Goal: Task Accomplishment & Management: Manage account settings

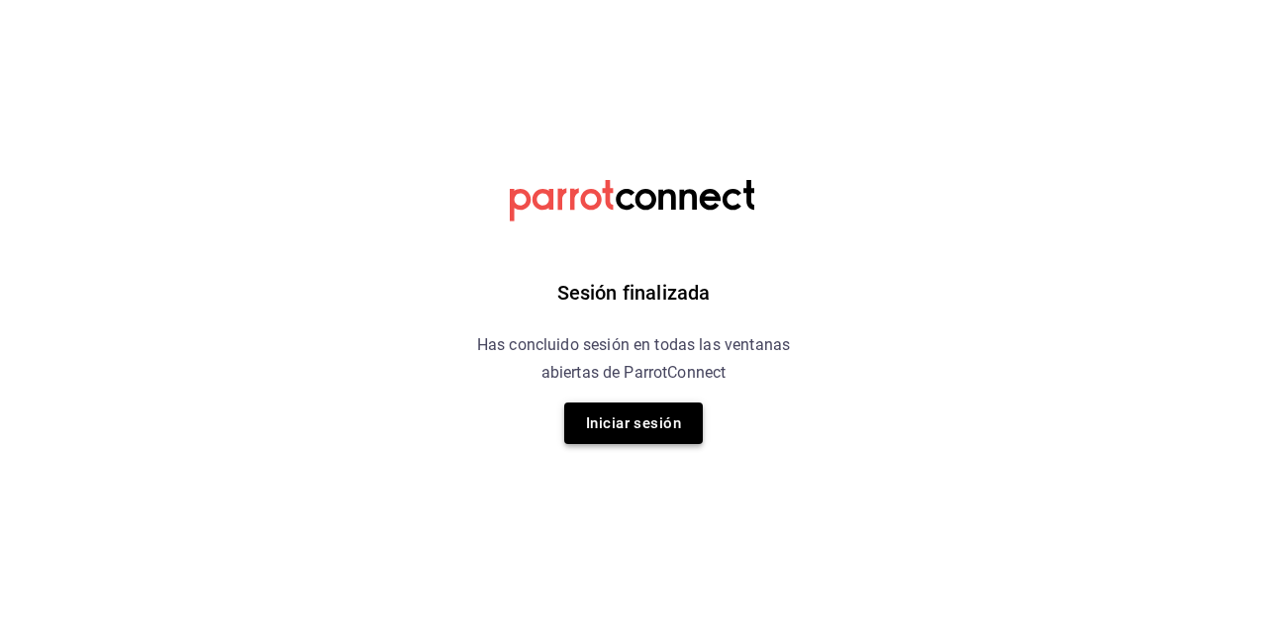
click at [629, 410] on button "Iniciar sesión" at bounding box center [633, 424] width 139 height 42
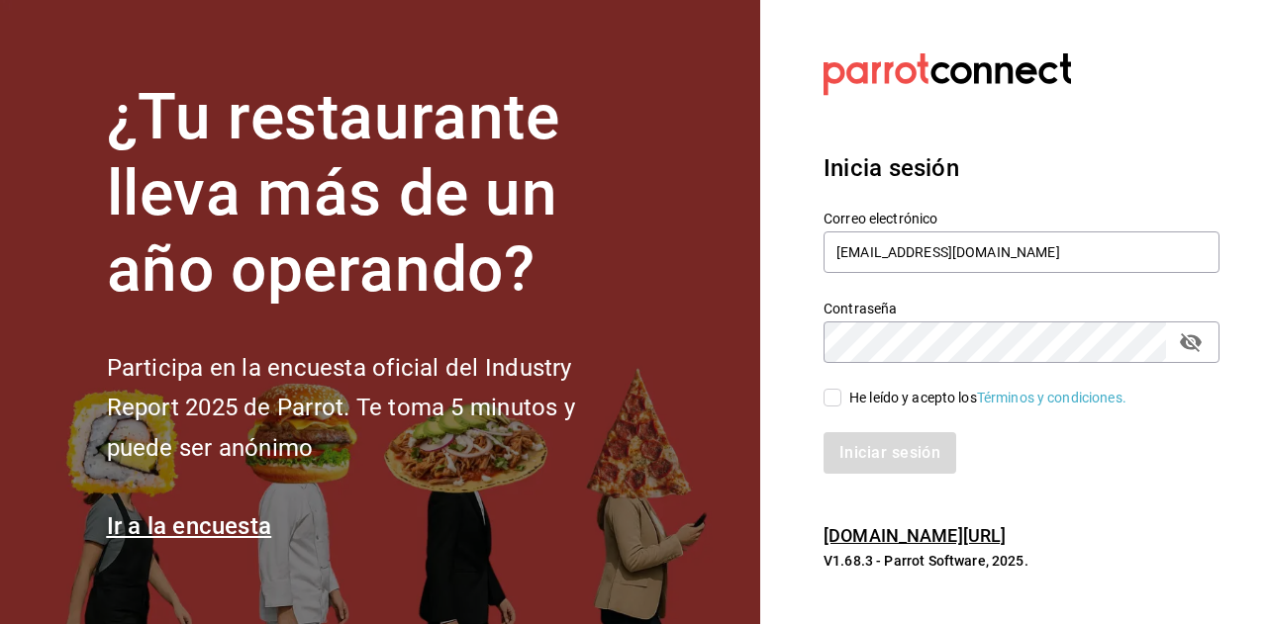
click at [828, 400] on input "He leído y acepto los Términos y condiciones." at bounding box center [832, 398] width 18 height 18
checkbox input "true"
click at [841, 448] on button "Iniciar sesión" at bounding box center [890, 453] width 135 height 42
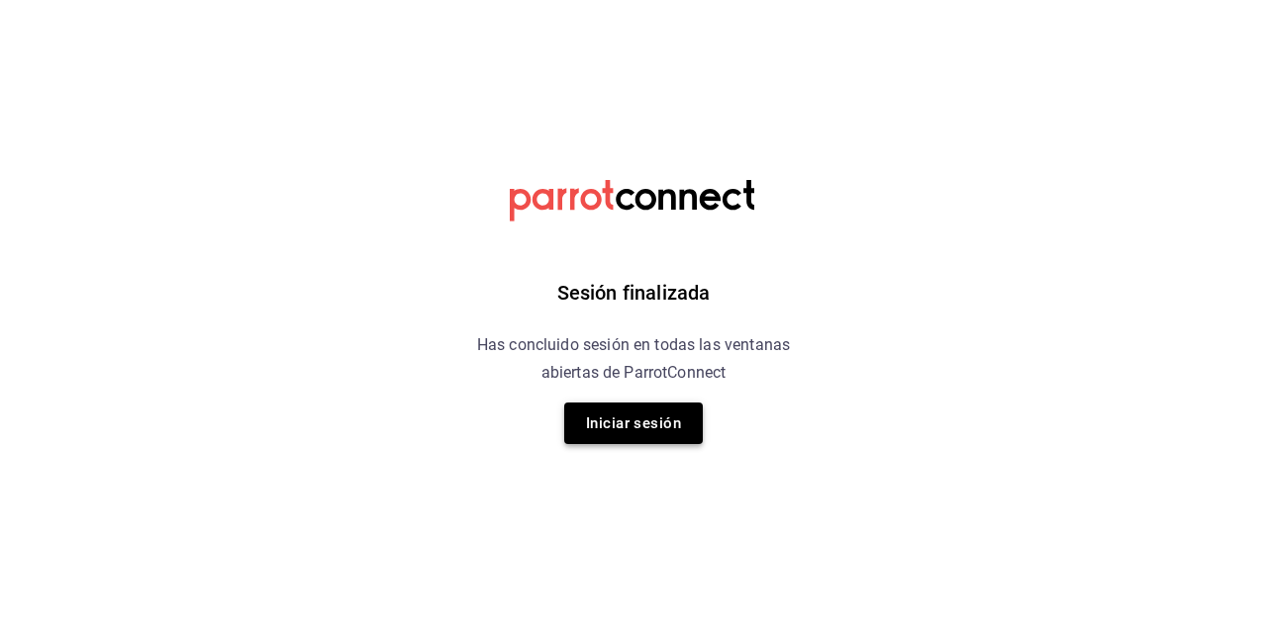
click at [641, 422] on button "Iniciar sesión" at bounding box center [633, 424] width 139 height 42
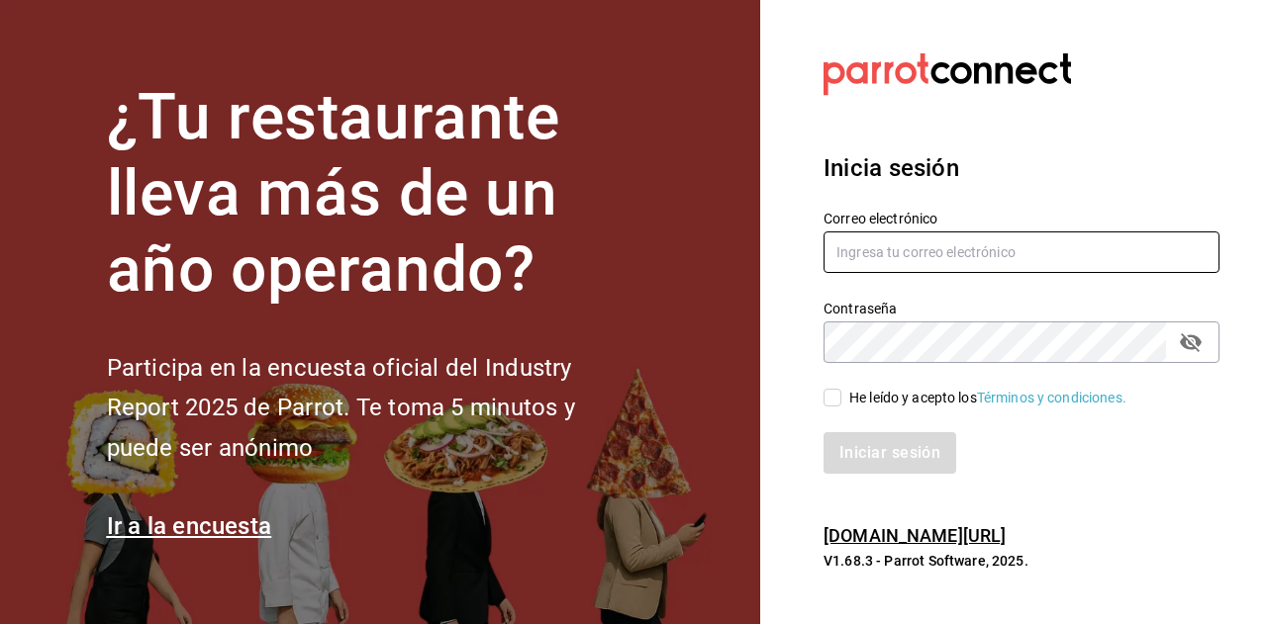
type input "[EMAIL_ADDRESS][DOMAIN_NAME]"
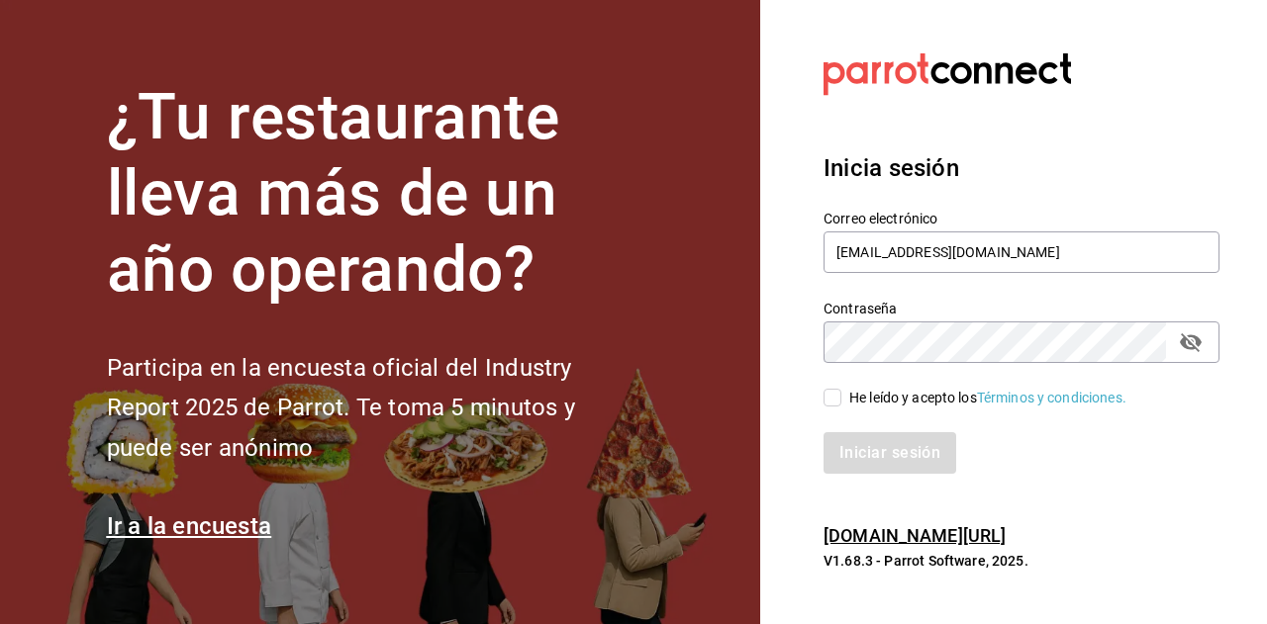
click at [836, 395] on input "He leído y acepto los Términos y condiciones." at bounding box center [832, 398] width 18 height 18
checkbox input "true"
click at [856, 460] on button "Iniciar sesión" at bounding box center [890, 453] width 135 height 42
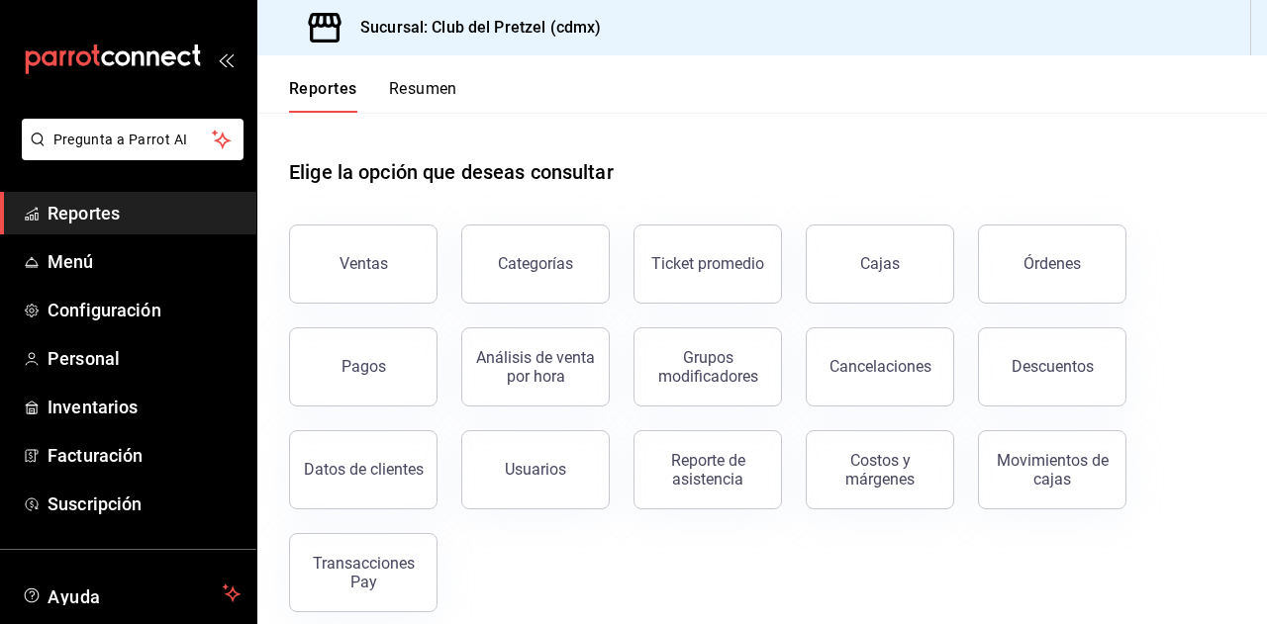
click at [132, 52] on icon "mailbox folders" at bounding box center [138, 58] width 12 height 15
click at [376, 296] on button "Ventas" at bounding box center [363, 264] width 148 height 79
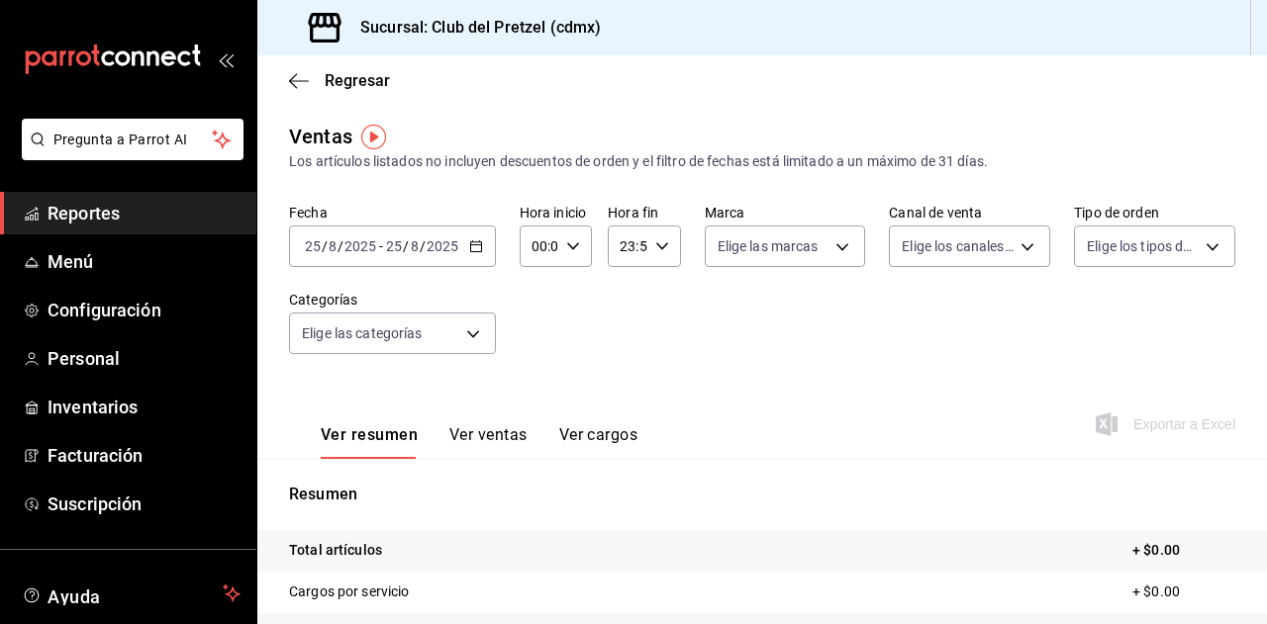
click at [103, 217] on span "Reportes" at bounding box center [143, 213] width 193 height 27
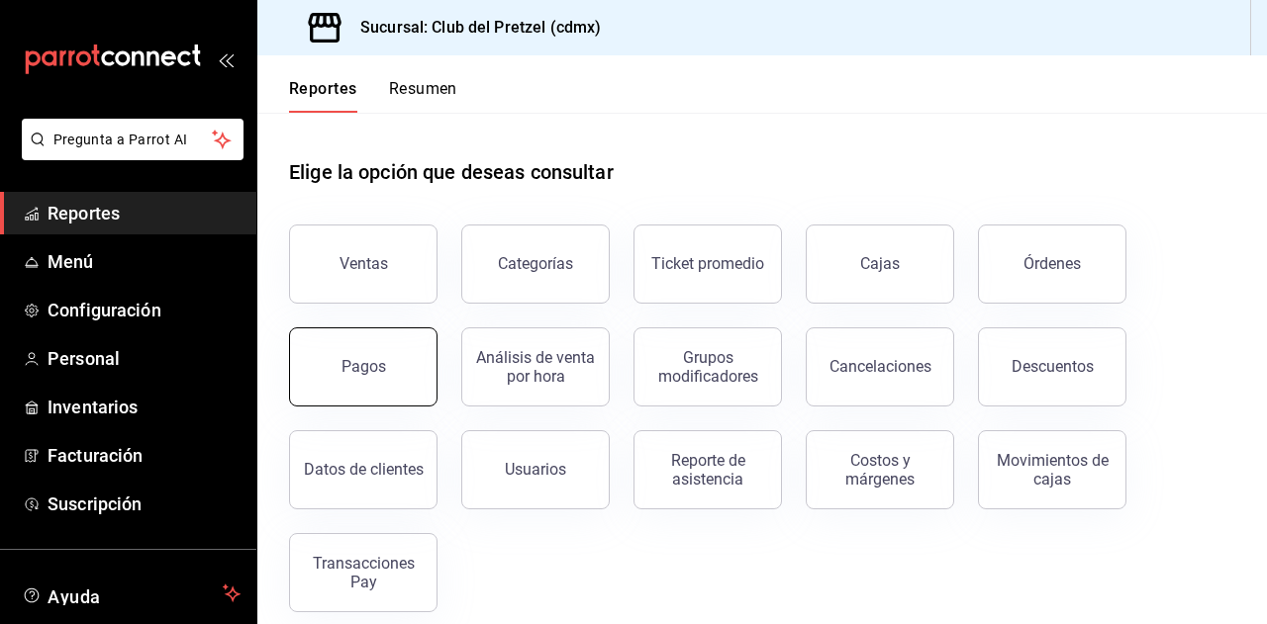
click at [382, 377] on button "Pagos" at bounding box center [363, 367] width 148 height 79
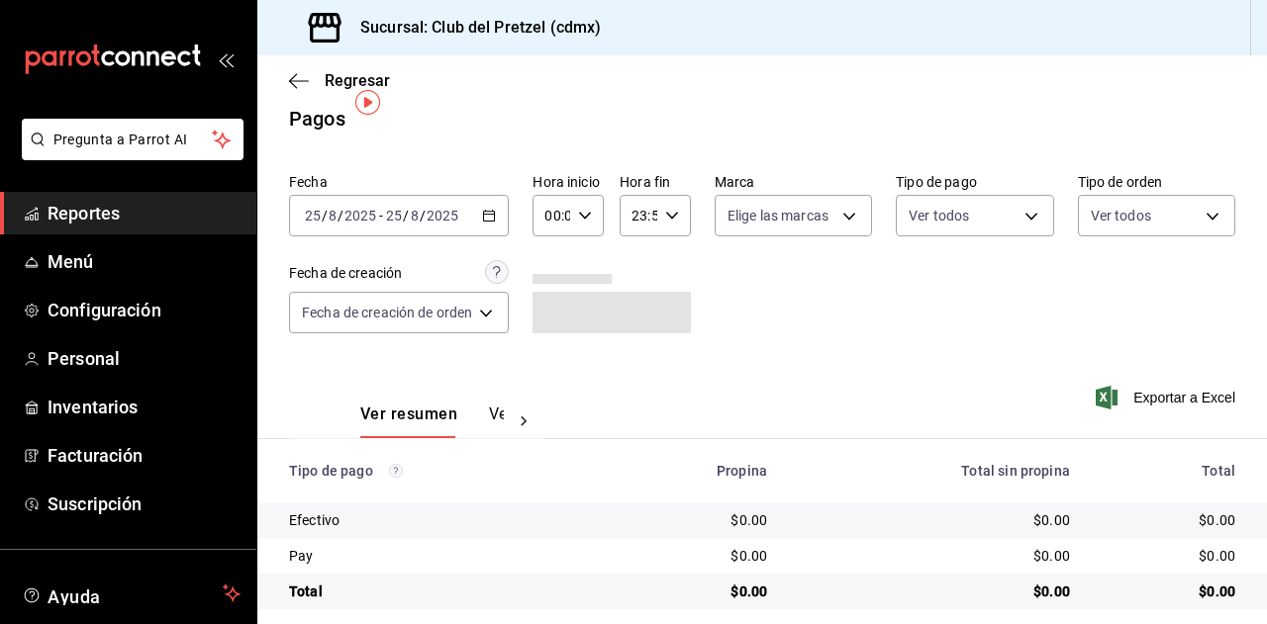
scroll to position [35, 0]
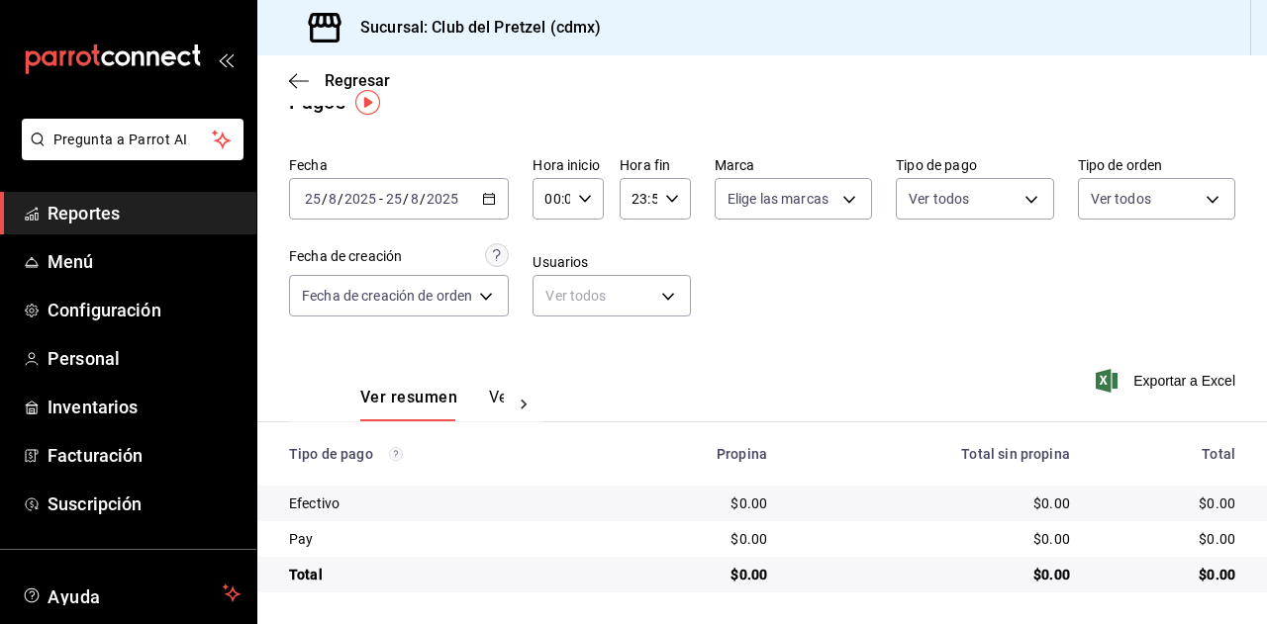
click at [486, 197] on icon "button" at bounding box center [489, 199] width 14 height 14
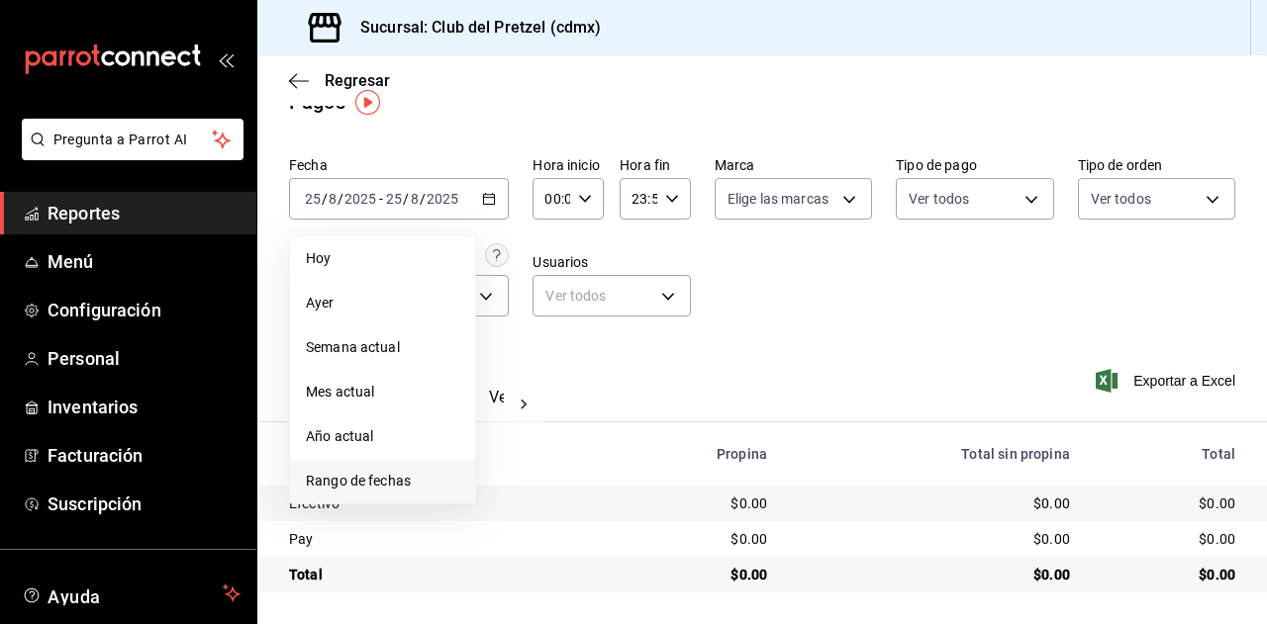
click at [348, 477] on span "Rango de fechas" at bounding box center [382, 481] width 153 height 21
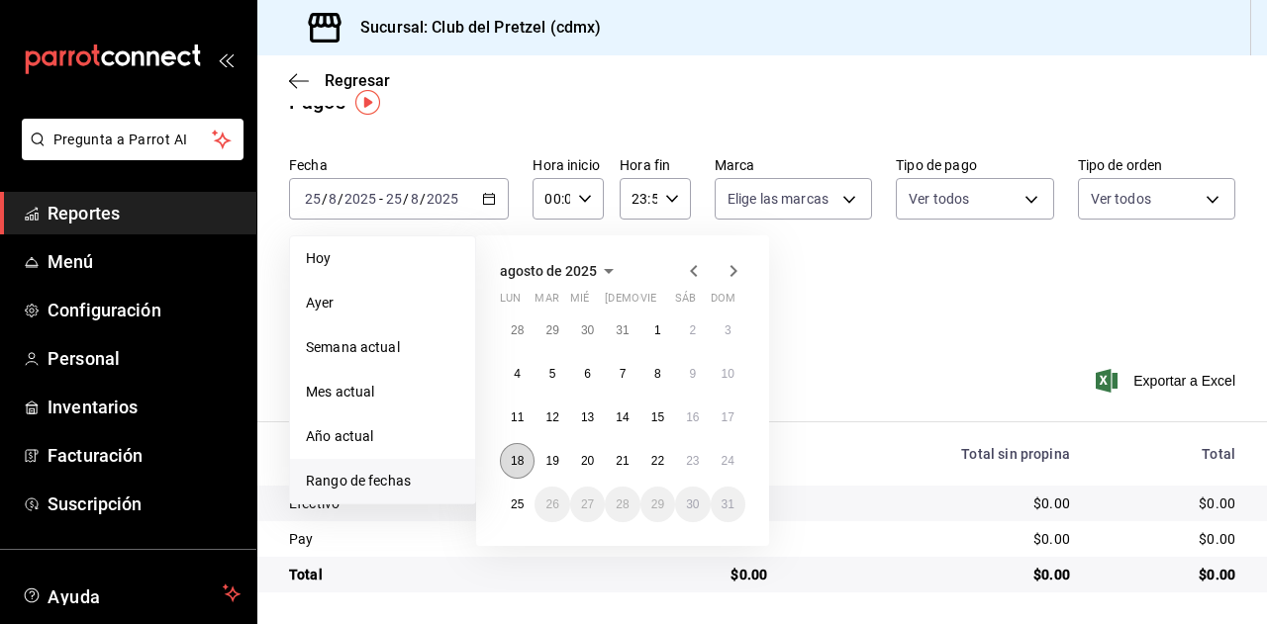
click at [524, 466] on button "18" at bounding box center [517, 461] width 35 height 36
click at [744, 456] on button "24" at bounding box center [727, 461] width 35 height 36
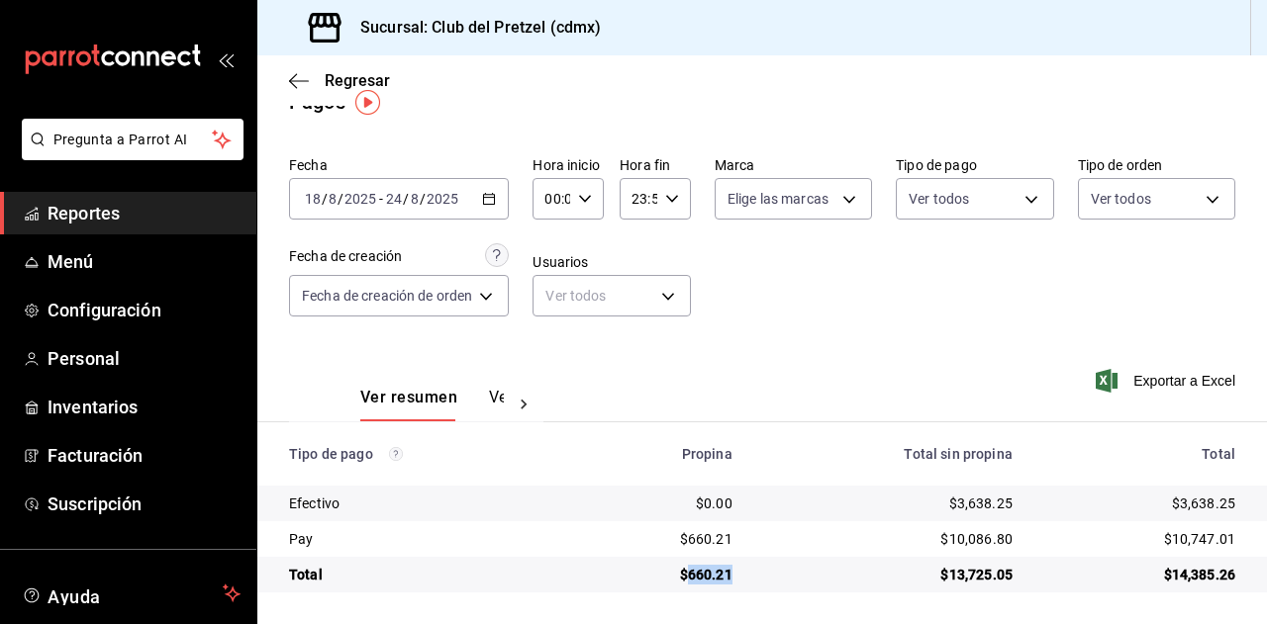
drag, startPoint x: 681, startPoint y: 571, endPoint x: 732, endPoint y: 571, distance: 51.5
click at [732, 571] on td "$660.21" at bounding box center [664, 575] width 168 height 36
copy div "660.21"
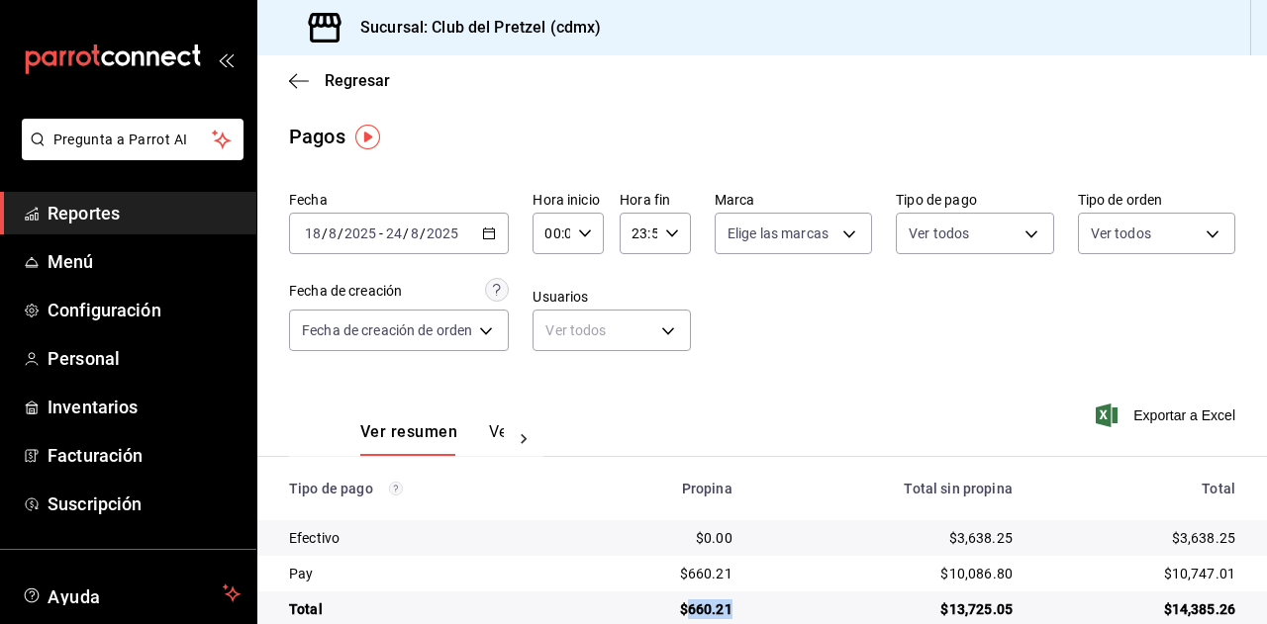
scroll to position [35, 0]
